Goal: Task Accomplishment & Management: Use online tool/utility

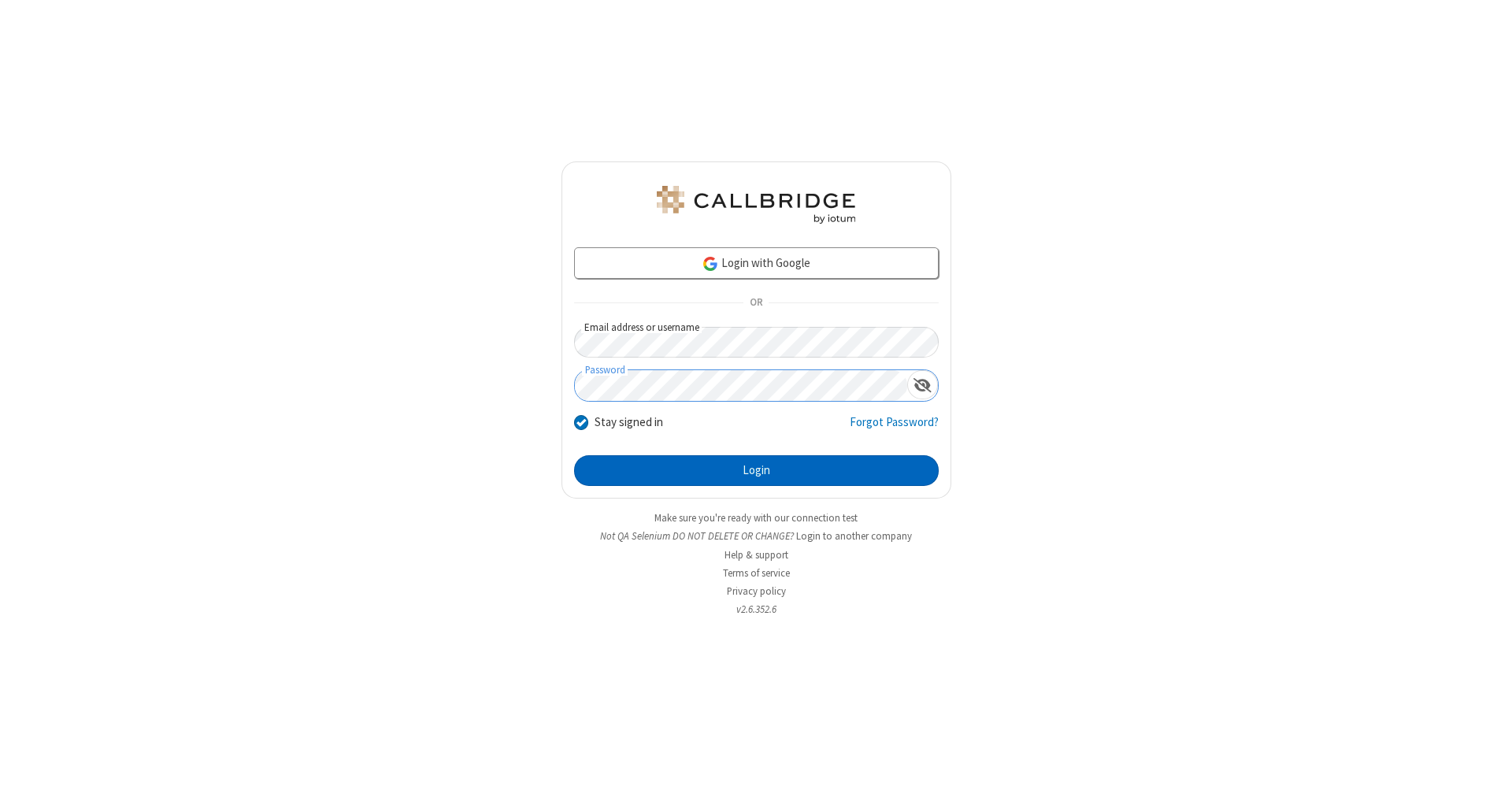
click at [756, 471] on button "Login" at bounding box center [756, 471] width 364 height 31
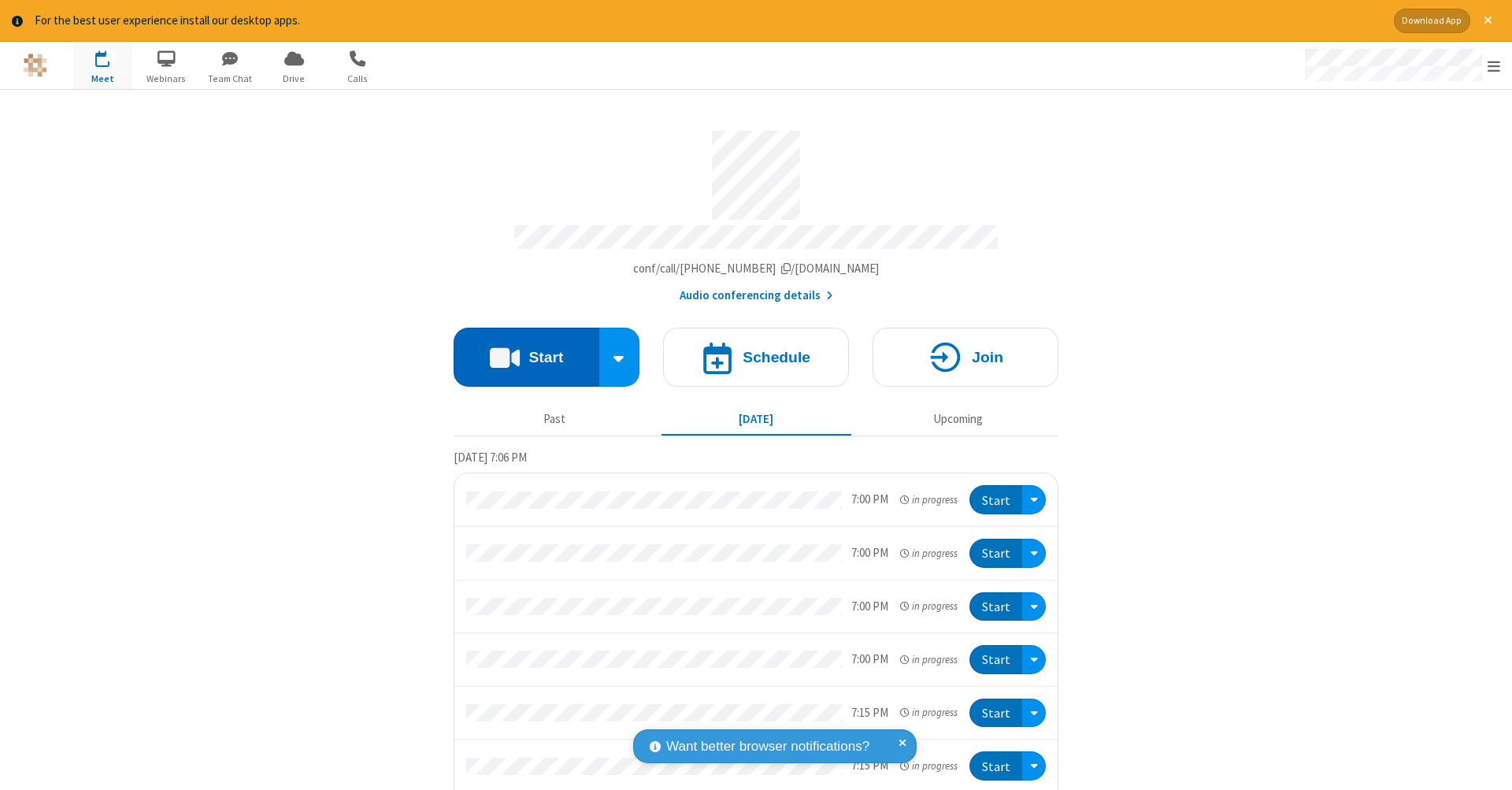
click at [520, 349] on button "Start" at bounding box center [526, 358] width 146 height 59
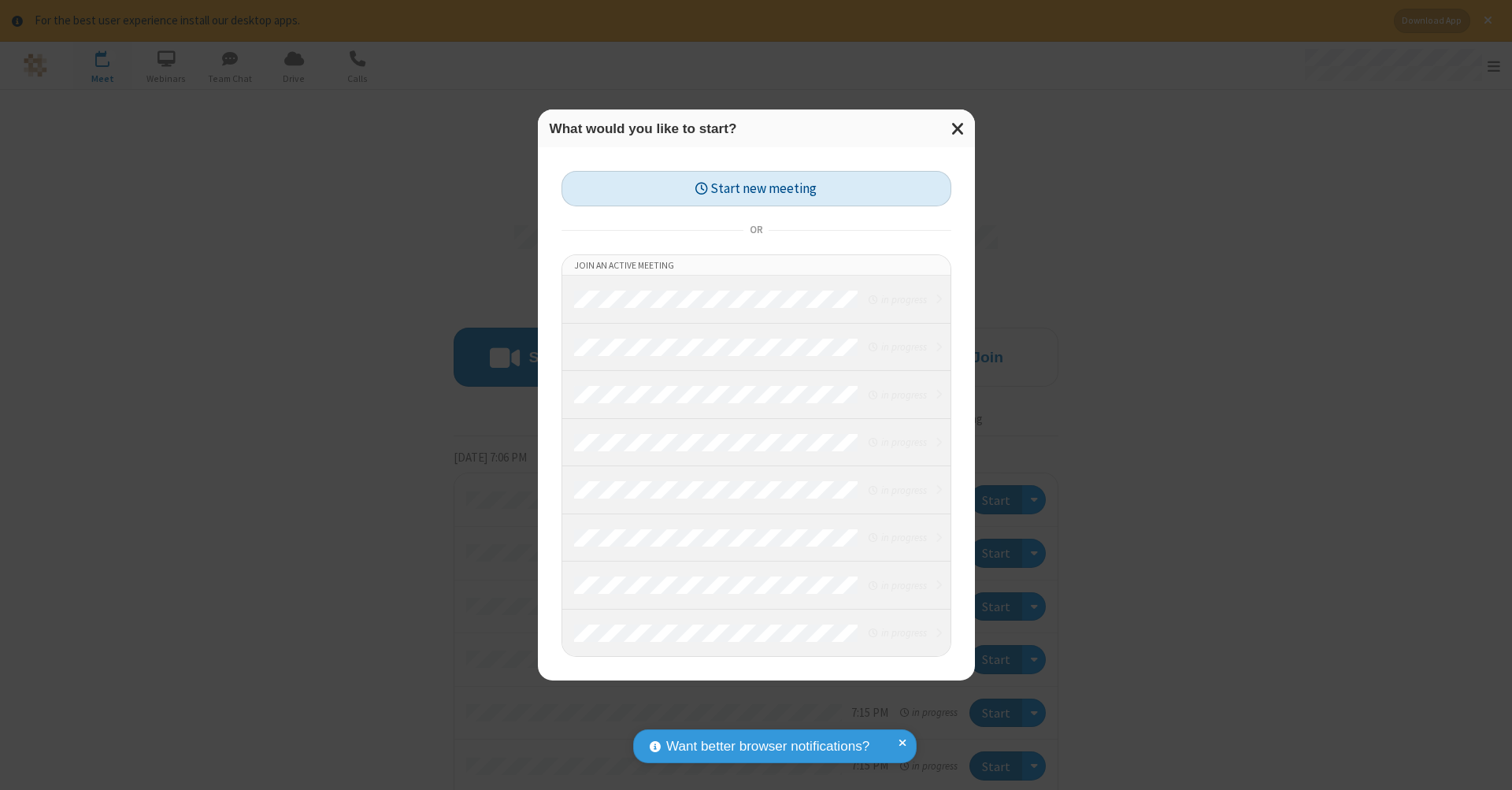
click at [756, 189] on button "Start new meeting" at bounding box center [756, 189] width 390 height 36
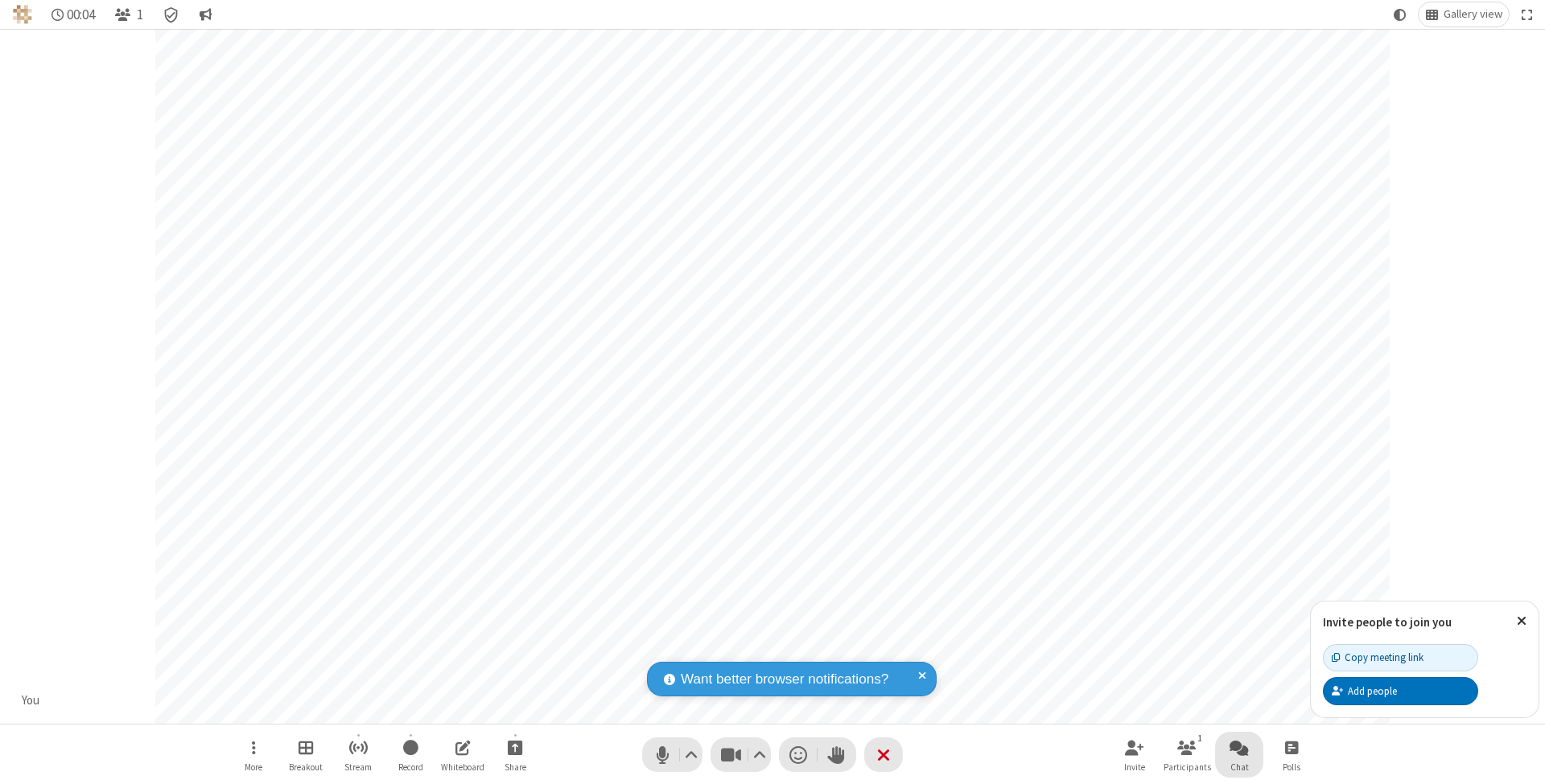
click at [1238, 748] on span "Open chat" at bounding box center [1239, 747] width 19 height 20
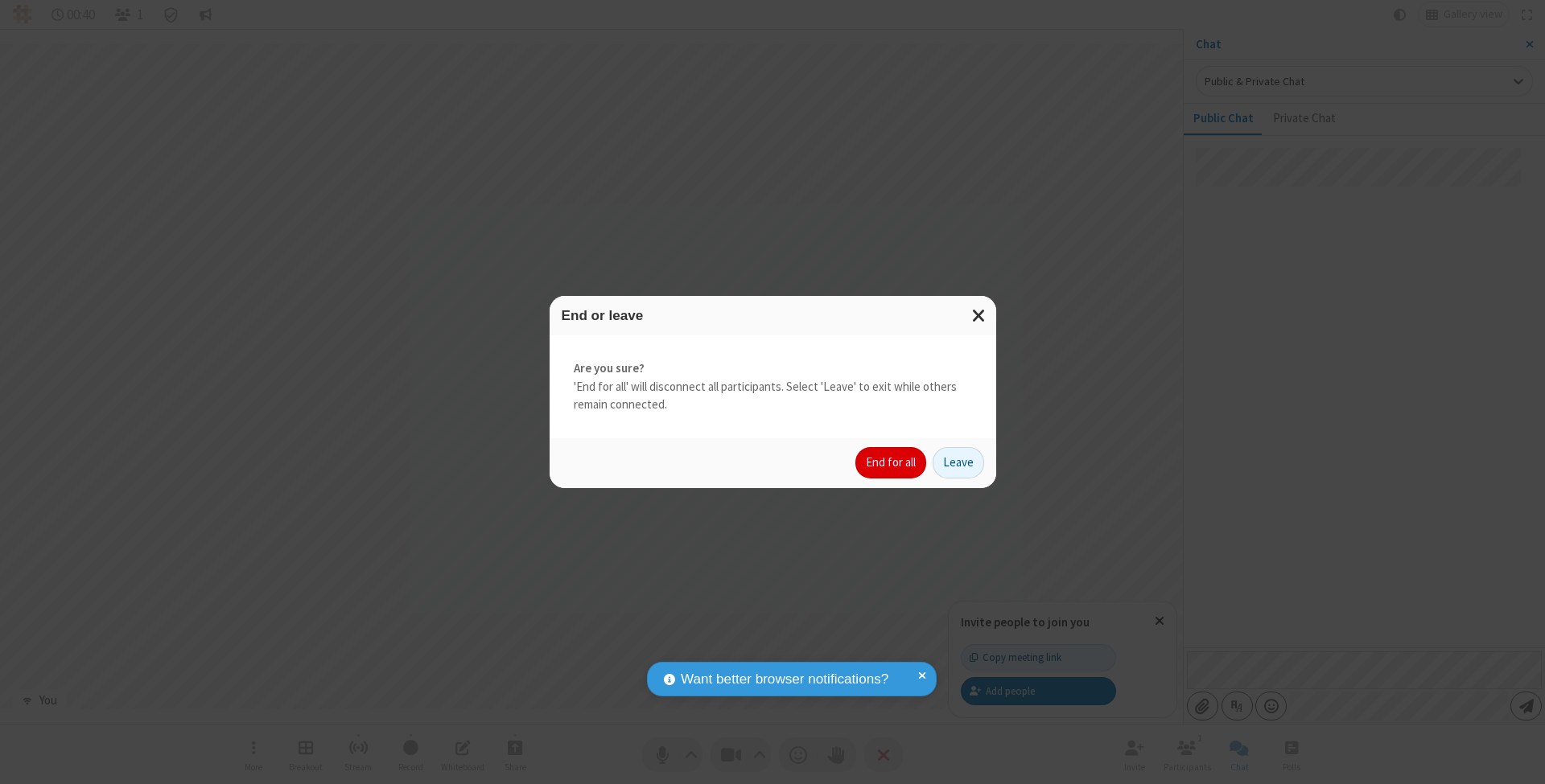
click at [892, 461] on button "End for all" at bounding box center [891, 463] width 71 height 32
